Goal: Task Accomplishment & Management: Use online tool/utility

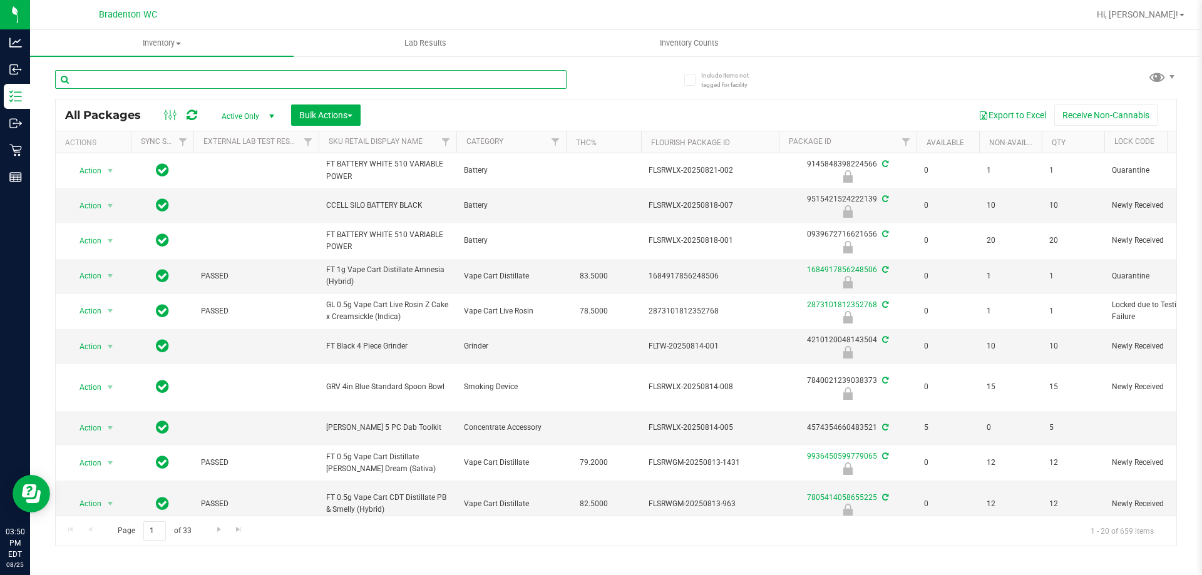
click at [160, 84] on input "text" at bounding box center [310, 79] width 511 height 19
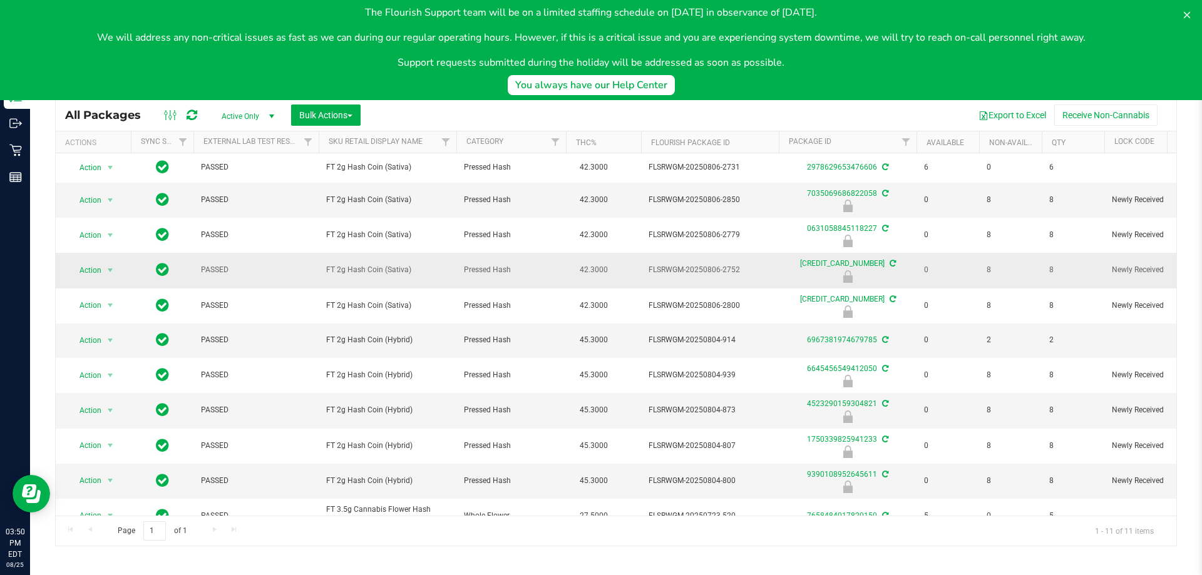
scroll to position [21, 0]
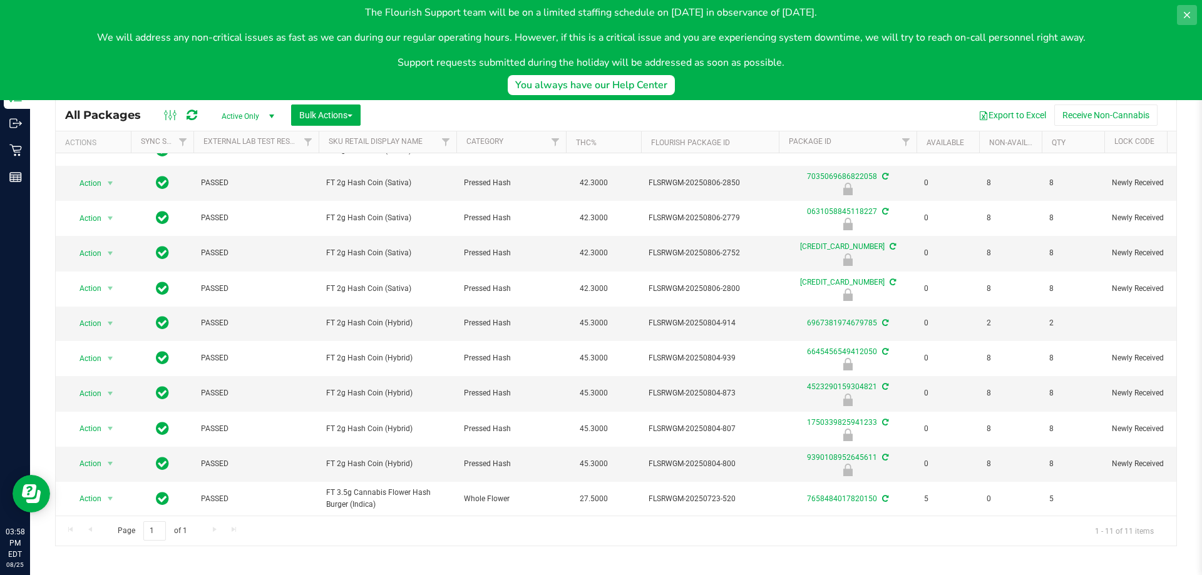
click at [1190, 14] on icon at bounding box center [1187, 15] width 10 height 10
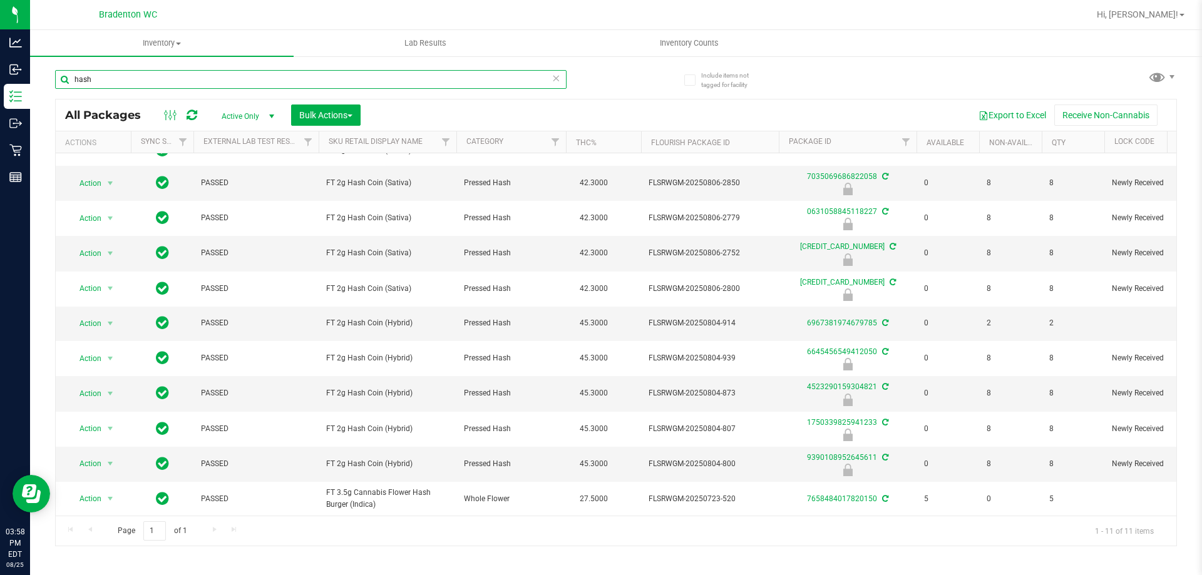
click at [405, 76] on input "hash" at bounding box center [310, 79] width 511 height 19
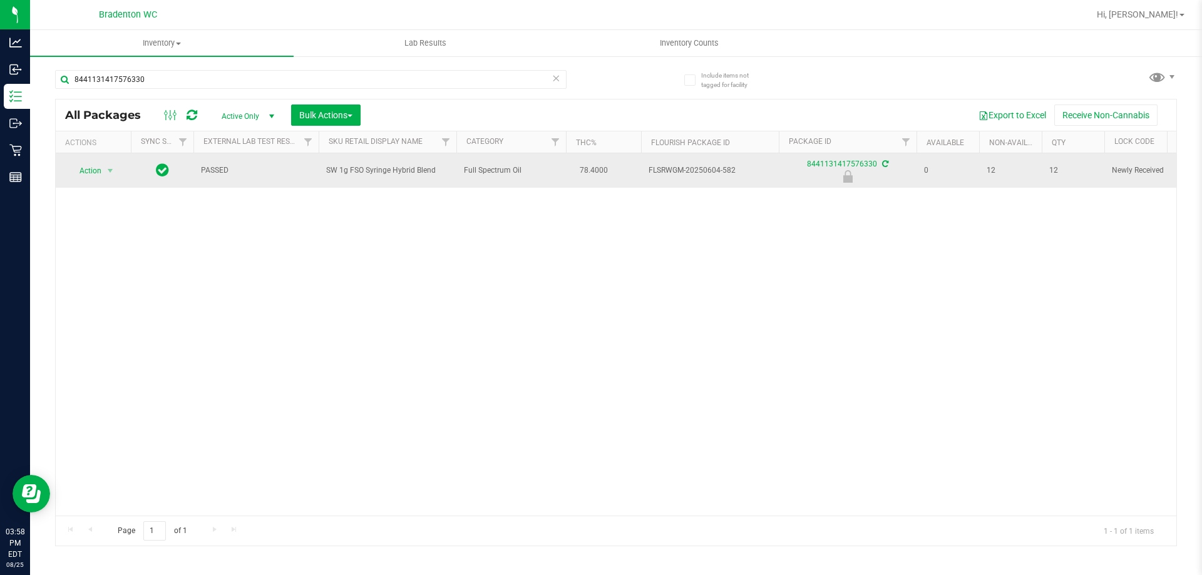
click at [369, 168] on span "SW 1g FSO Syringe Hybrid Blend" at bounding box center [387, 171] width 123 height 12
click at [370, 168] on span "SW 1g FSO Syringe Hybrid Blend" at bounding box center [387, 171] width 123 height 12
click at [371, 168] on span "SW 1g FSO Syringe Hybrid Blend" at bounding box center [387, 171] width 123 height 12
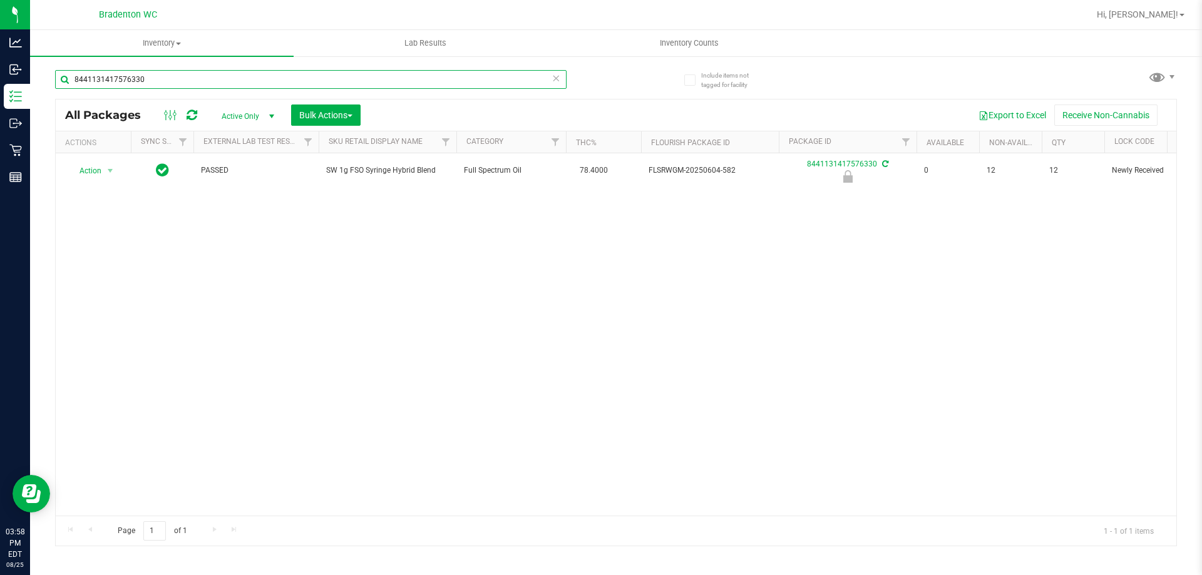
click at [253, 81] on input "8441131417576330" at bounding box center [310, 79] width 511 height 19
paste input "SW 1g FSO Syringe Hybrid Blend"
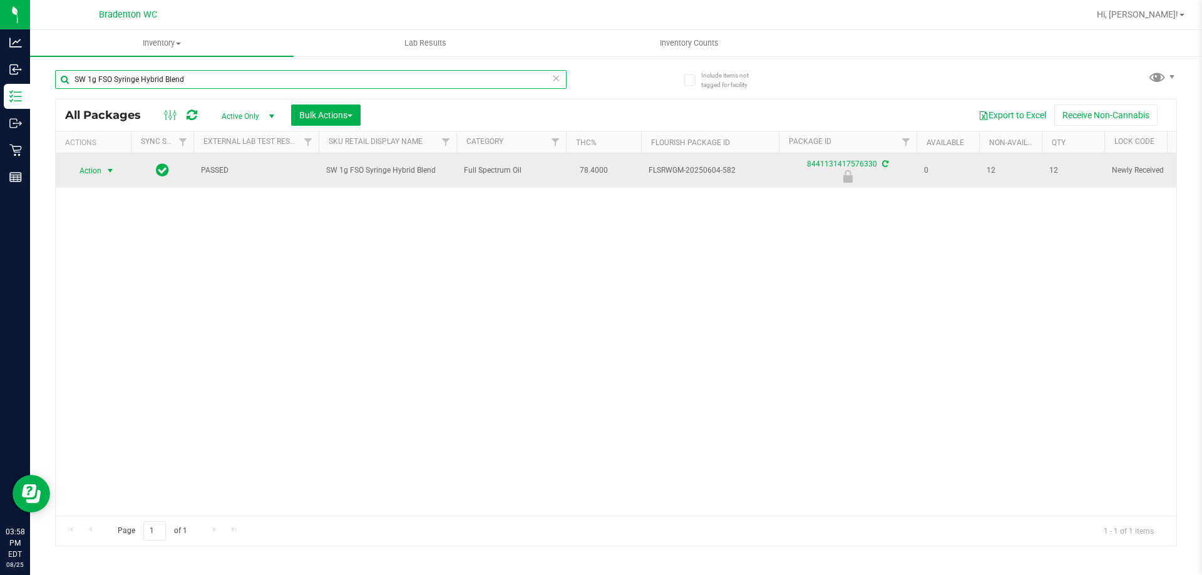
type input "SW 1g FSO Syringe Hybrid Blend"
click at [91, 173] on span "Action" at bounding box center [85, 171] width 34 height 18
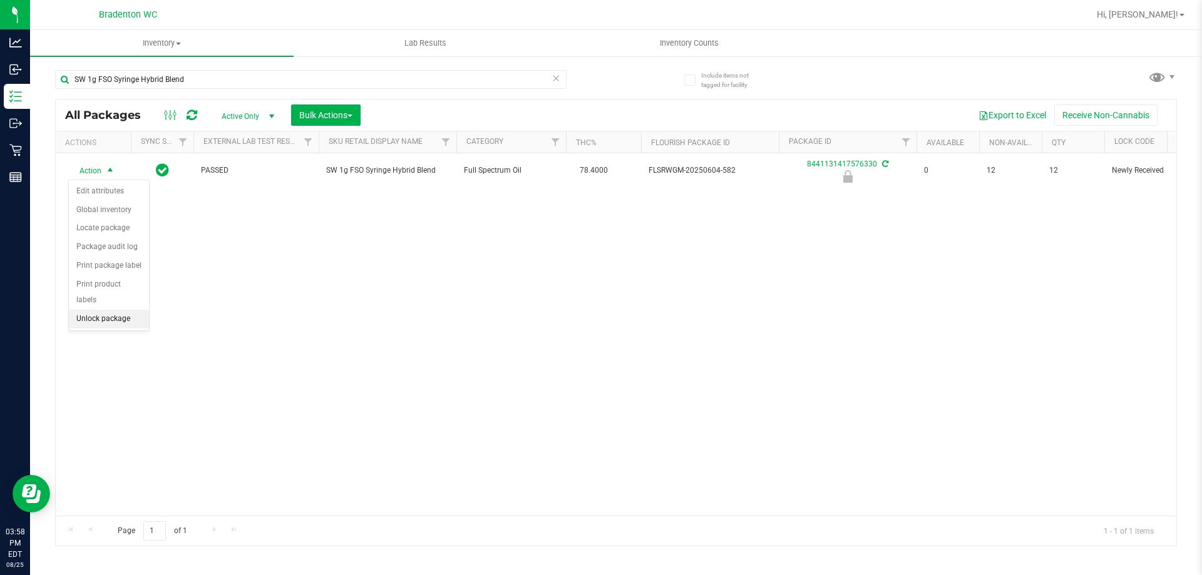
click at [117, 310] on li "Unlock package" at bounding box center [109, 319] width 80 height 19
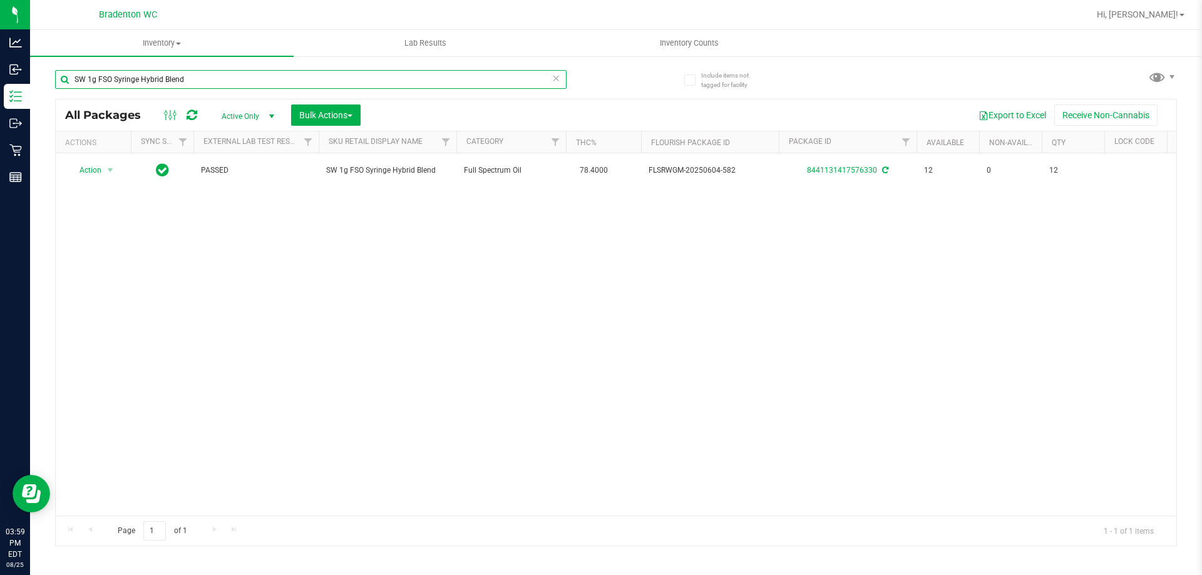
click at [204, 71] on input "SW 1g FSO Syringe Hybrid Blend" at bounding box center [310, 79] width 511 height 19
click at [203, 72] on input "SW 1g FSO Syringe Hybrid Blend" at bounding box center [310, 79] width 511 height 19
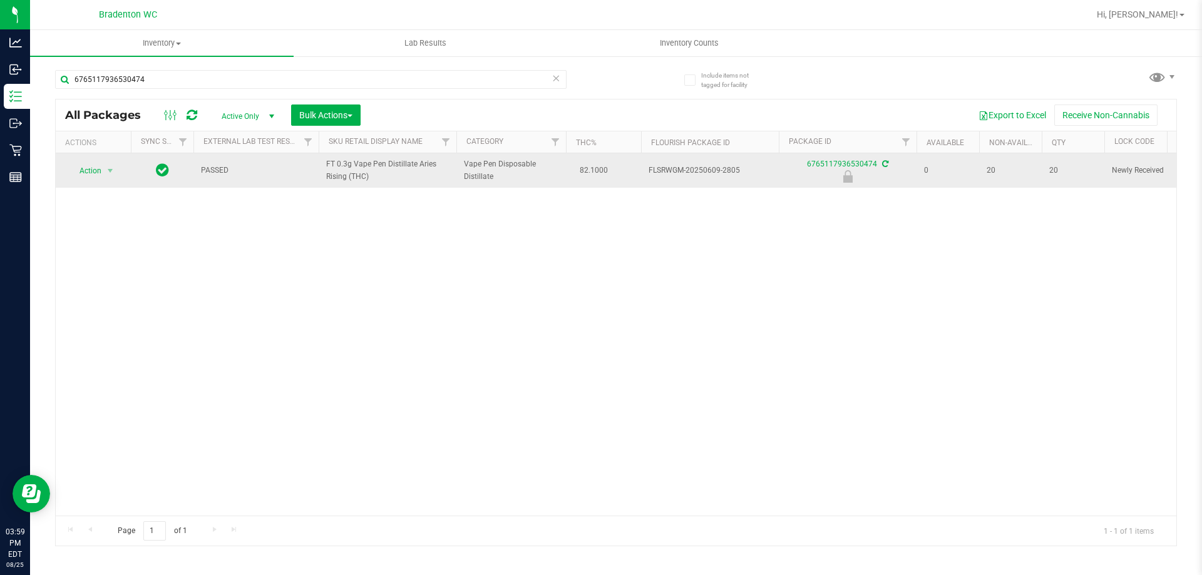
click at [364, 171] on span "FT 0.3g Vape Pen Distillate Aries Rising (THC)" at bounding box center [387, 170] width 123 height 24
copy tr "FT 0.3g Vape Pen Distillate Aries Rising (THC)"
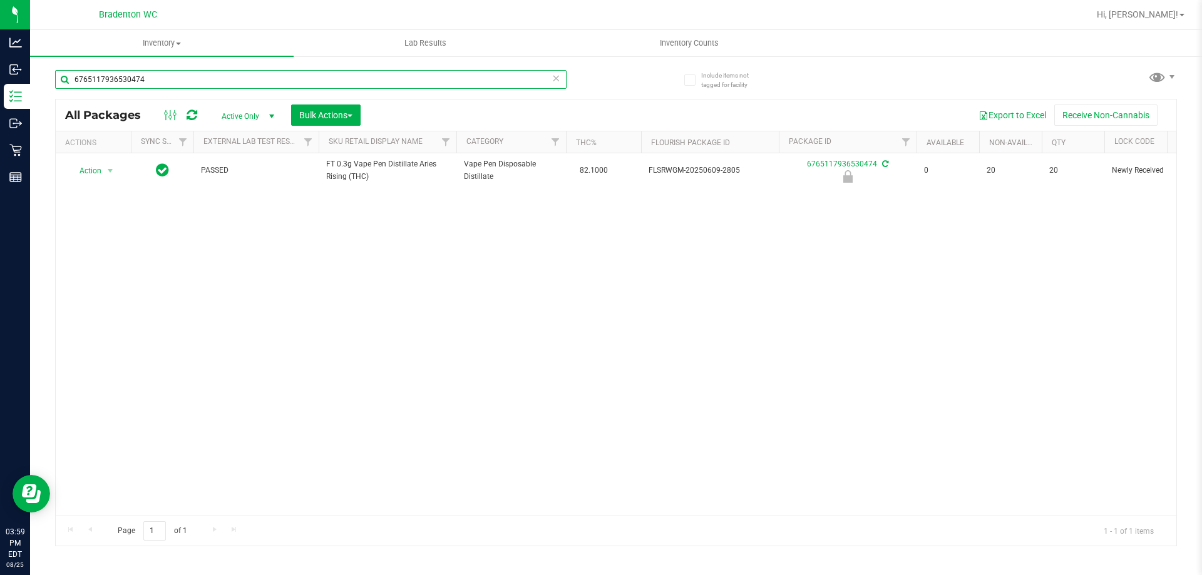
click at [202, 73] on input "6765117936530474" at bounding box center [310, 79] width 511 height 19
paste input "FT 0.3g Vape Pen Distillate Aries Rising (THC)"
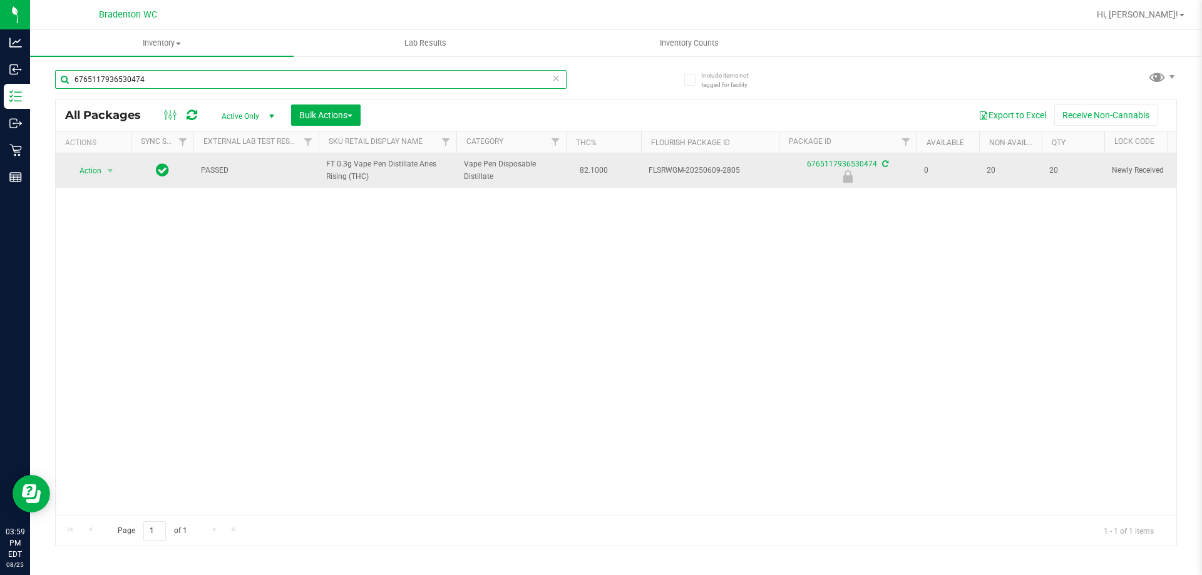
type input "FT 0.3g Vape Pen Distillate Aries Rising (THC)"
